Goal: Navigation & Orientation: Find specific page/section

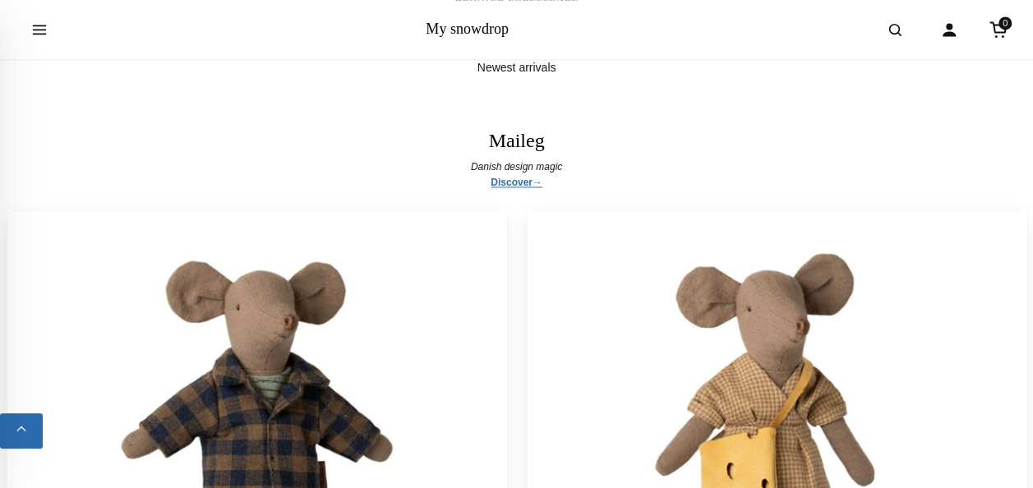
scroll to position [4111, 0]
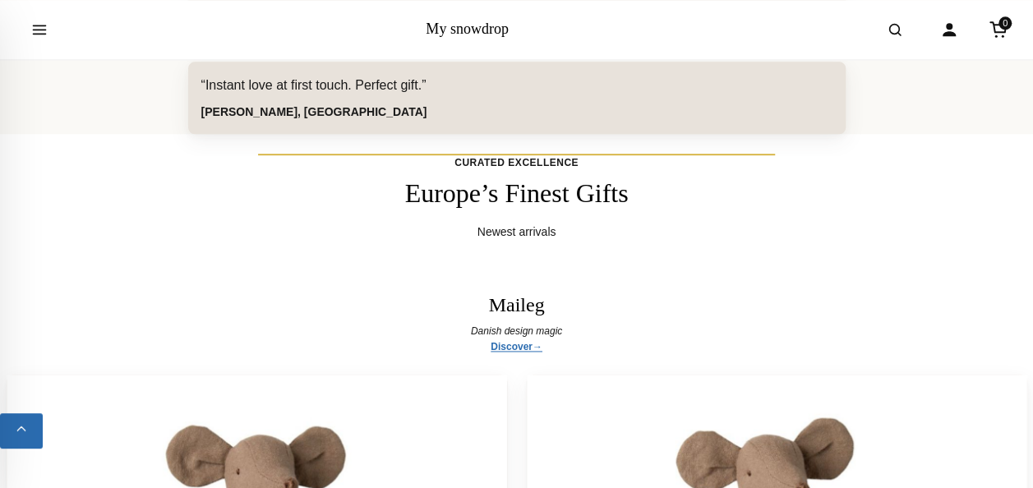
click at [529, 298] on h3 "Maileg" at bounding box center [517, 305] width 56 height 24
click at [523, 340] on link "Discover" at bounding box center [517, 348] width 52 height 16
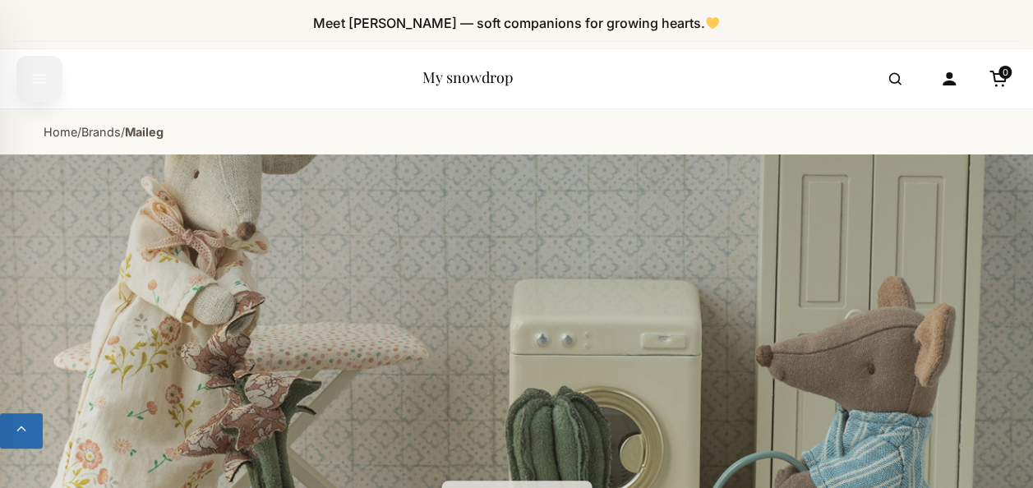
click at [48, 77] on button "Open menu" at bounding box center [39, 79] width 46 height 46
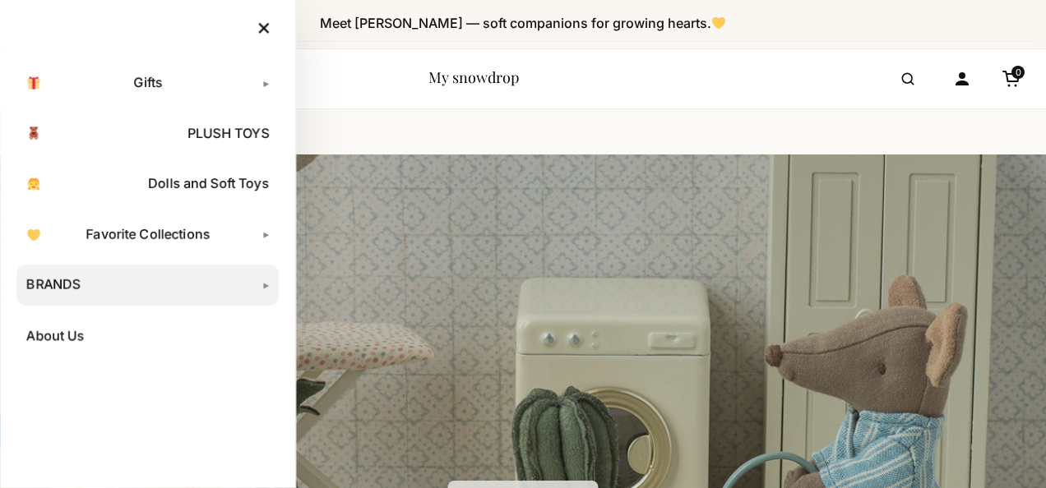
click at [42, 282] on link "BRANDS" at bounding box center [147, 285] width 262 height 41
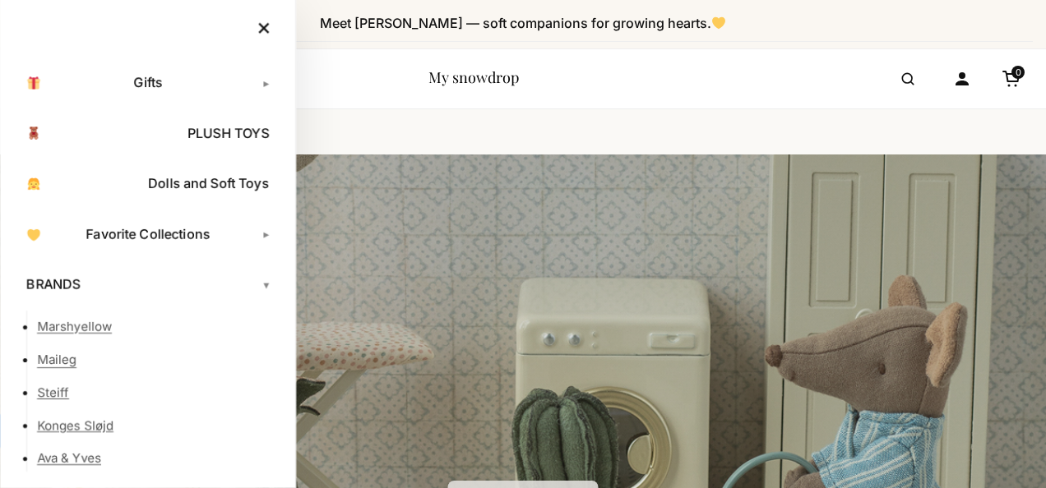
click at [62, 362] on link "Maileg" at bounding box center [158, 360] width 242 height 33
